Goal: Find specific page/section: Find specific page/section

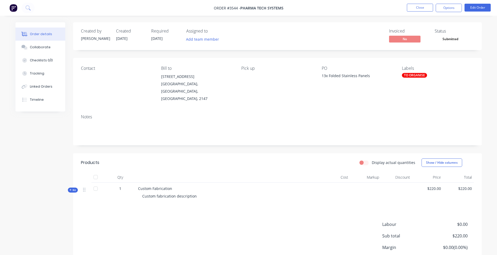
click at [418, 12] on nav "Order #3544 - Pharma Tech Systems Close Options Edit Order" at bounding box center [248, 8] width 497 height 16
click at [418, 5] on button "Close" at bounding box center [420, 8] width 26 height 8
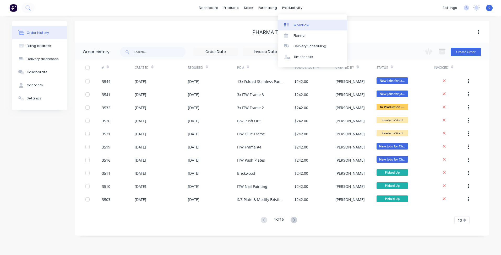
click at [306, 24] on div "Workflow" at bounding box center [301, 25] width 16 height 5
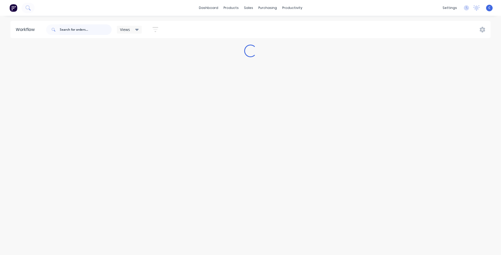
click at [73, 29] on input "text" at bounding box center [86, 29] width 52 height 10
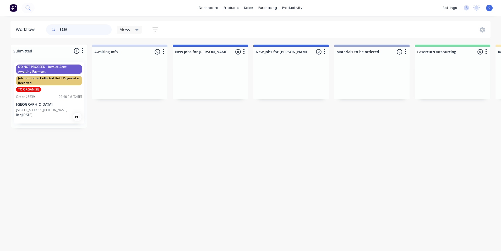
type input "3539"
click at [23, 99] on div "DO NOT PROCEED - Invoice Sent Awaiting Payment Job Cannot be Collected Until Pa…" at bounding box center [49, 92] width 70 height 61
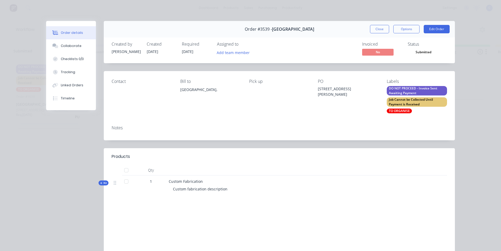
click at [412, 88] on div "DO NOT PROCEED - Invoice Sent Awaiting Payment" at bounding box center [417, 90] width 60 height 9
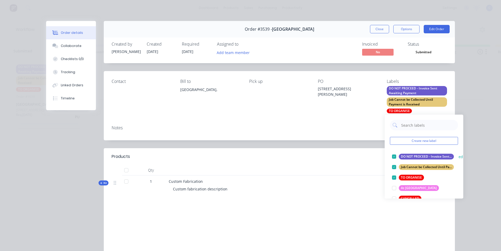
click at [418, 156] on div "DO NOT PROCEED - Invoice Sent Awaiting Payment" at bounding box center [426, 156] width 55 height 6
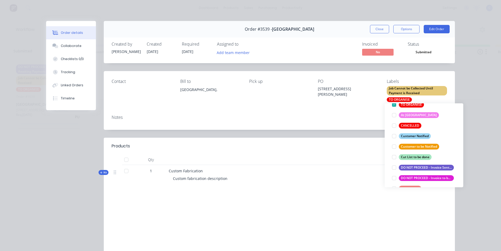
scroll to position [52, 0]
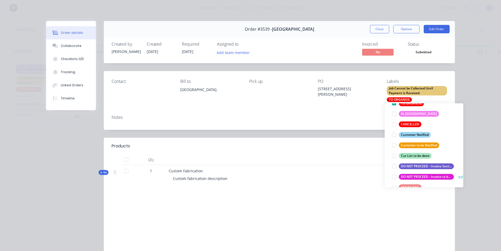
click at [416, 174] on div "DO NOT PROCEED - Invoice to be Sent" at bounding box center [426, 177] width 55 height 6
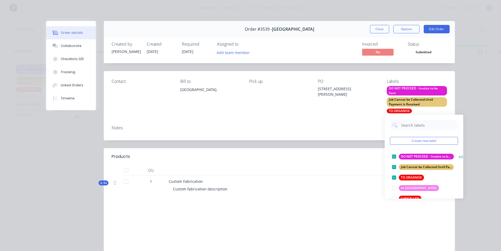
click at [418, 155] on div "DO NOT PROCEED - Invoice to be Sent" at bounding box center [426, 156] width 55 height 6
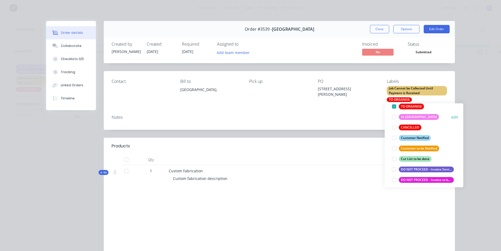
scroll to position [52, 0]
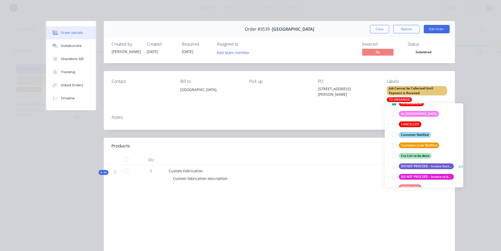
click at [427, 166] on div "DO NOT PROCEED - Invoice Sent Awaiting Payment" at bounding box center [426, 166] width 55 height 6
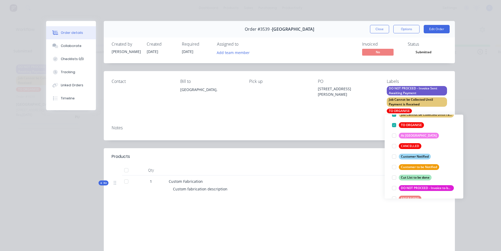
scroll to position [0, 0]
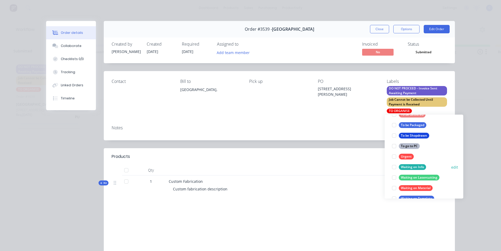
click at [417, 168] on div "Waiting on Info" at bounding box center [412, 167] width 27 height 6
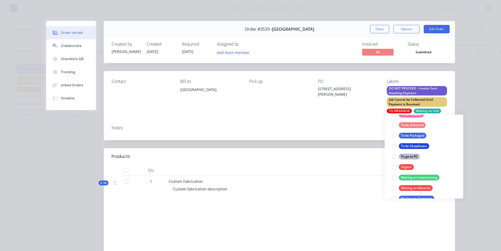
scroll to position [21, 0]
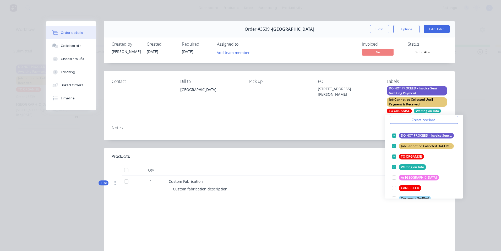
click at [341, 170] on div at bounding box center [258, 170] width 183 height 10
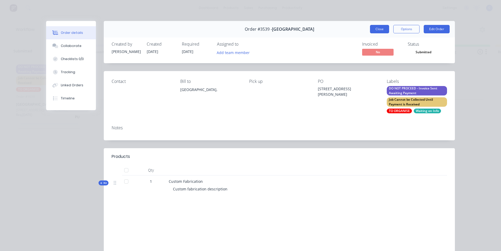
click at [376, 31] on button "Close" at bounding box center [379, 29] width 19 height 8
